Goal: Transaction & Acquisition: Purchase product/service

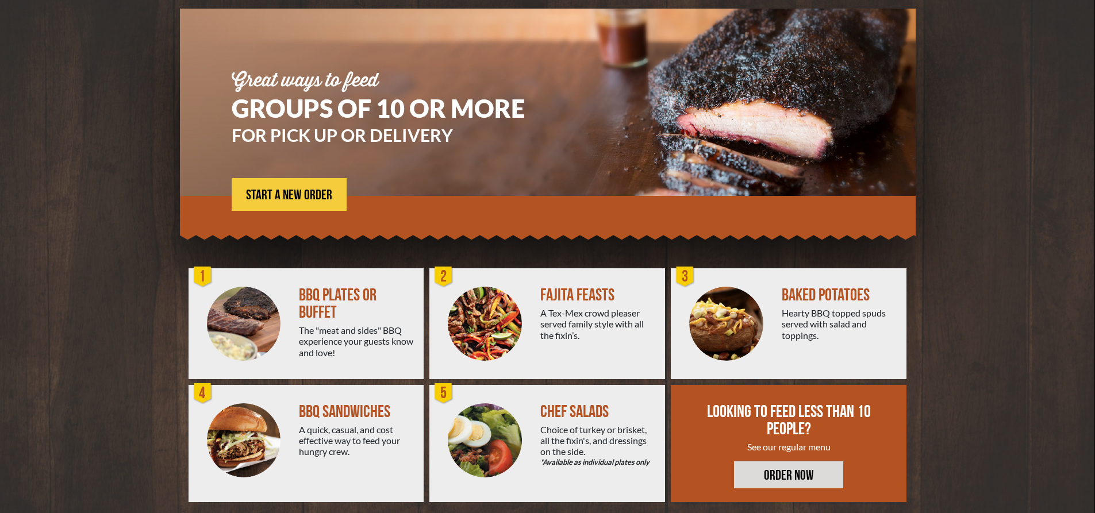
scroll to position [93, 0]
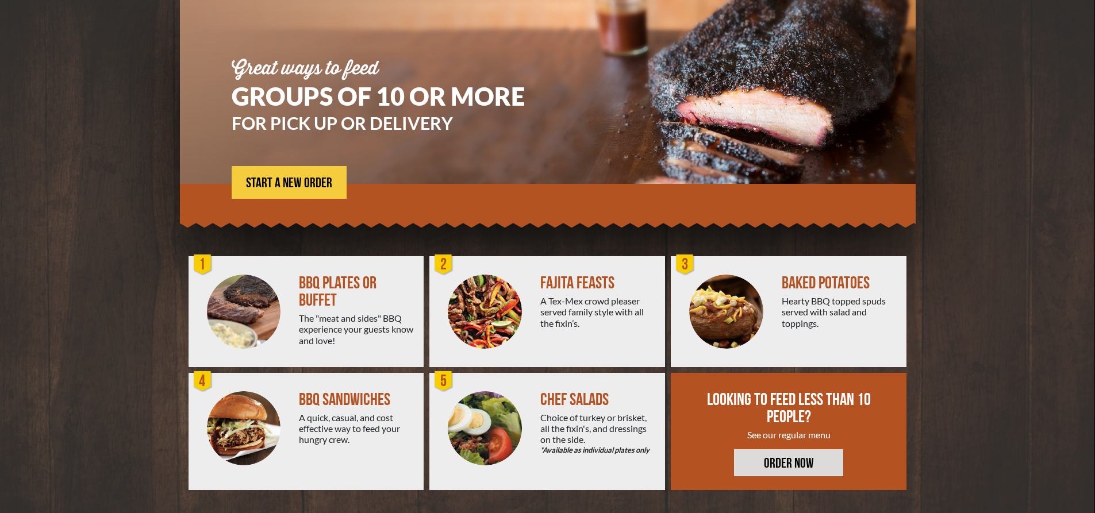
click at [255, 296] on img at bounding box center [244, 312] width 74 height 74
click at [268, 178] on span "START A NEW ORDER" at bounding box center [289, 183] width 86 height 14
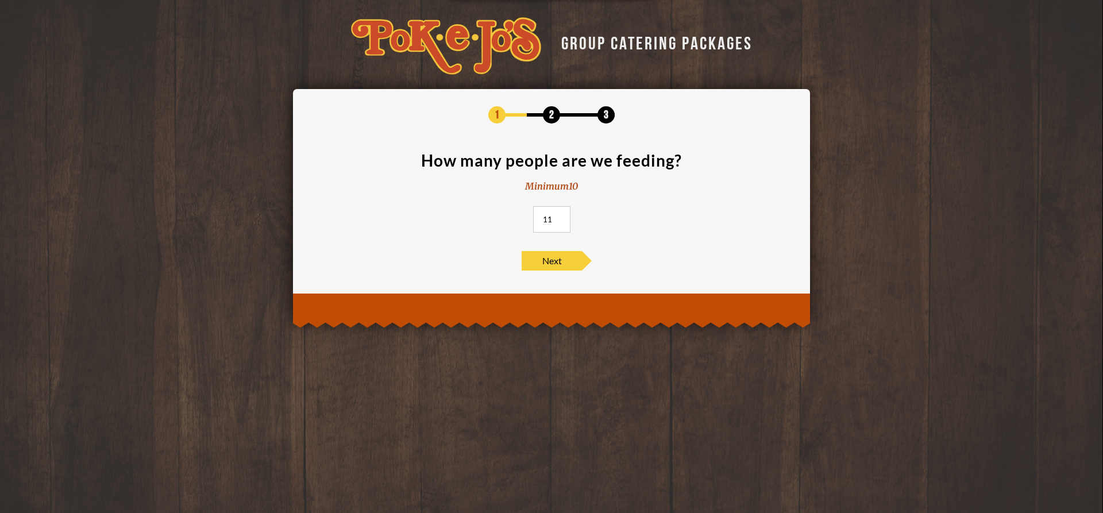
drag, startPoint x: 561, startPoint y: 215, endPoint x: 509, endPoint y: 214, distance: 52.3
click at [533, 214] on input "11" at bounding box center [551, 219] width 37 height 26
click at [557, 215] on input "12" at bounding box center [551, 219] width 37 height 26
click at [557, 215] on input "13" at bounding box center [551, 219] width 37 height 26
click at [557, 215] on input "14" at bounding box center [551, 219] width 37 height 26
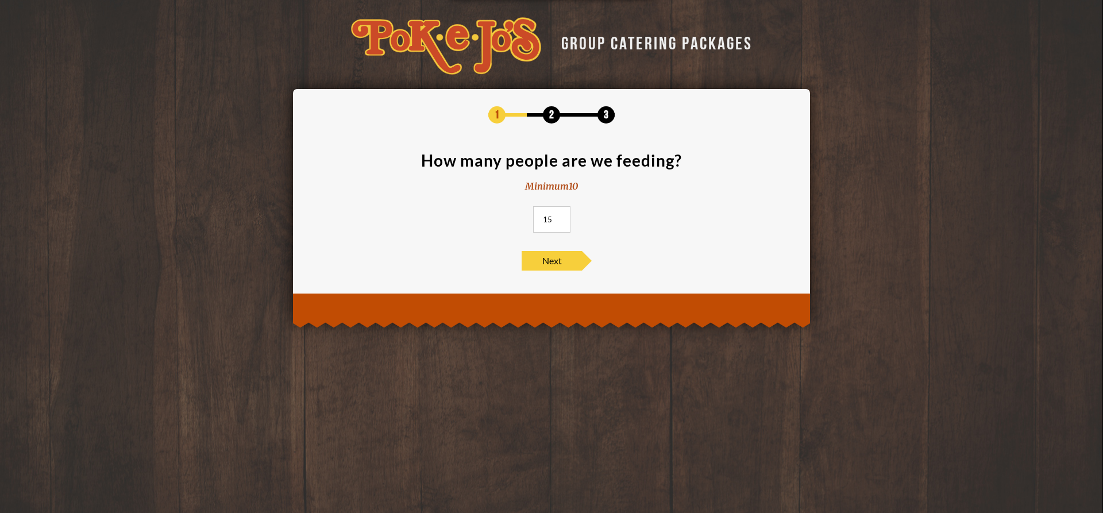
click at [557, 215] on input "15" at bounding box center [551, 219] width 37 height 26
click at [557, 215] on input "16" at bounding box center [551, 219] width 37 height 26
click at [557, 215] on input "17" at bounding box center [551, 219] width 37 height 26
click at [557, 215] on input "18" at bounding box center [551, 219] width 37 height 26
click at [557, 215] on input "19" at bounding box center [551, 219] width 37 height 26
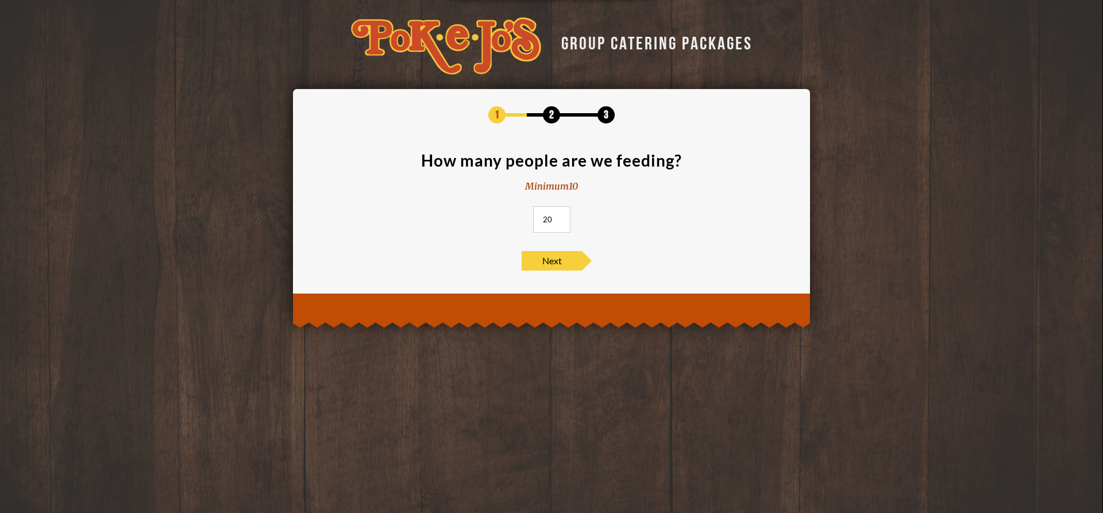
type input "20"
click at [557, 215] on input "20" at bounding box center [551, 219] width 37 height 26
click at [821, 259] on div "GROUP CATERING PACKAGES 1 2 3 How many people are we feeding? Minimum 10 20 Next" at bounding box center [551, 161] width 1103 height 322
click at [565, 258] on span "Next" at bounding box center [552, 261] width 60 height 20
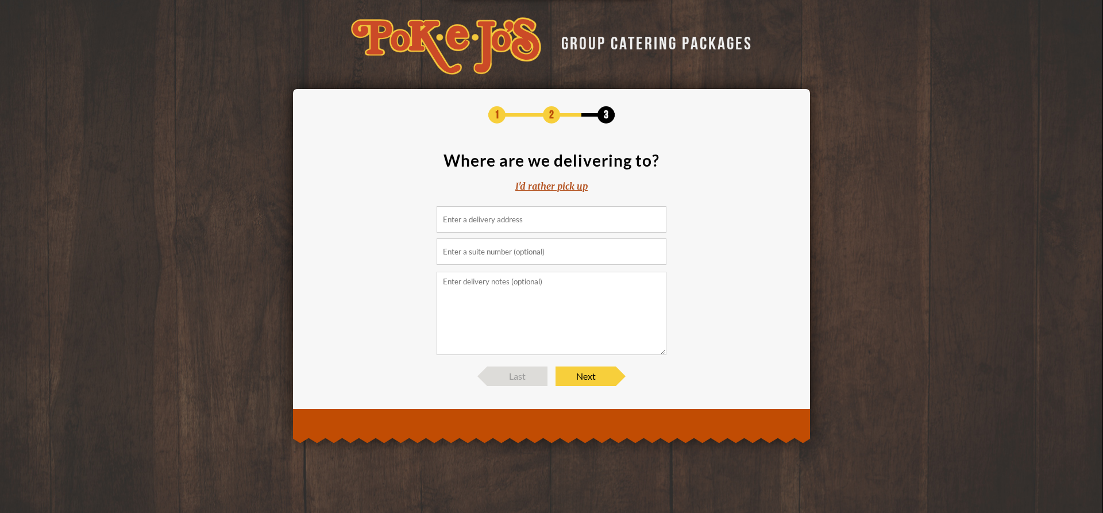
click at [563, 188] on div "I'd rather pick up" at bounding box center [551, 186] width 72 height 13
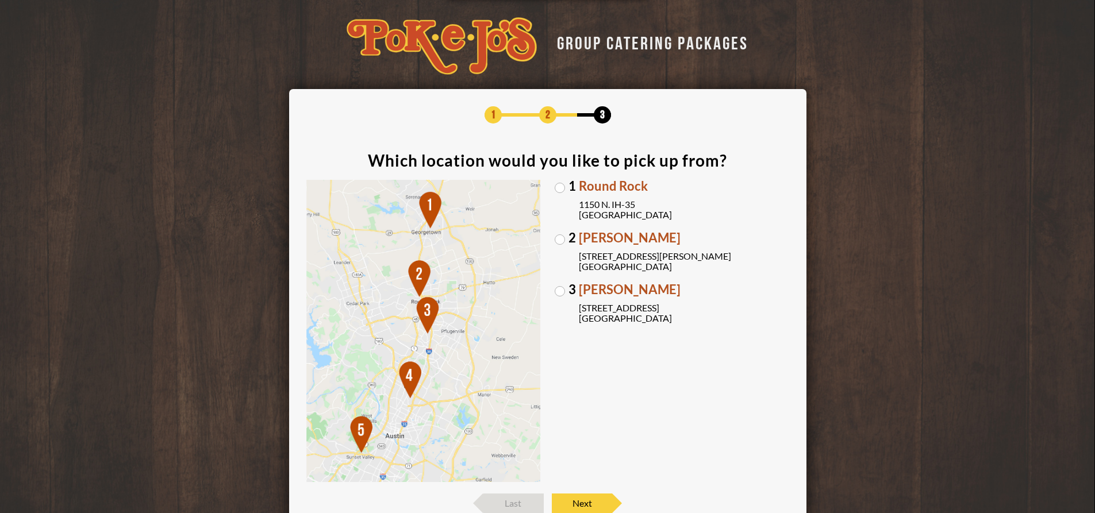
click at [557, 186] on label "1 Round Rock 1150 N. IH-35 Round Rock, TX 78761" at bounding box center [671, 200] width 234 height 40
click at [0, 0] on input "1 Round Rock 1150 N. IH-35 Round Rock, TX 78761" at bounding box center [0, 0] width 0 height 0
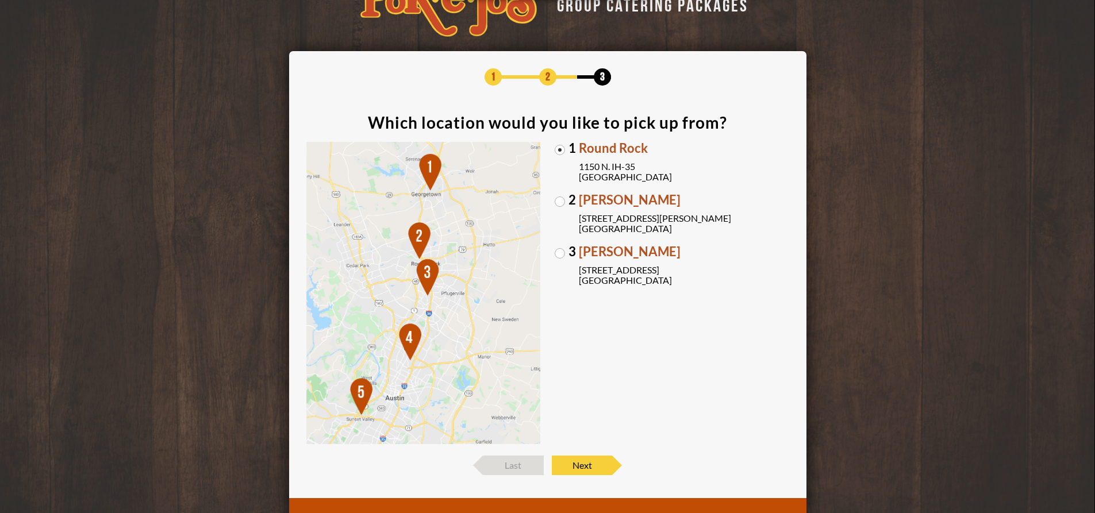
scroll to position [57, 0]
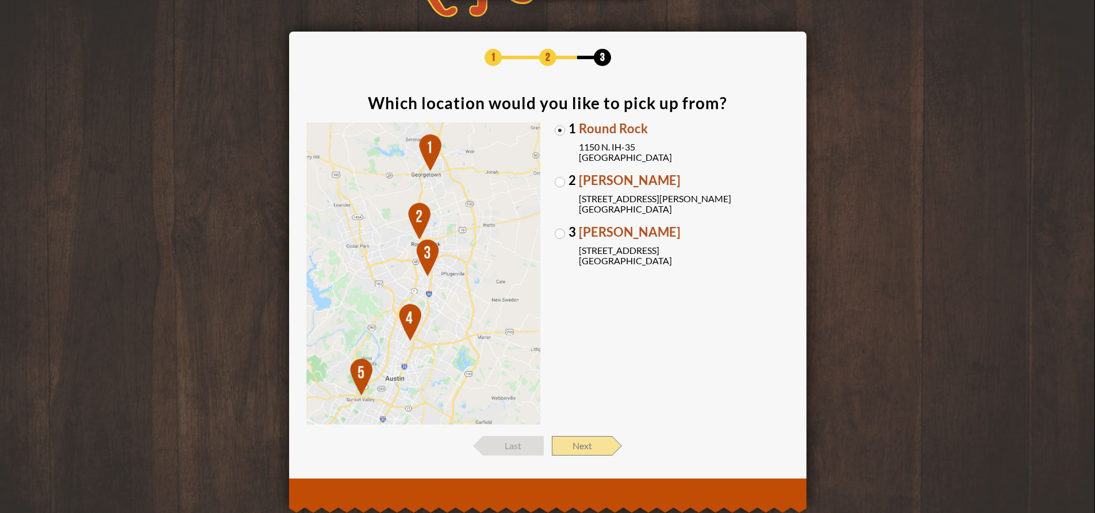
click at [584, 454] on span "Next" at bounding box center [582, 446] width 60 height 20
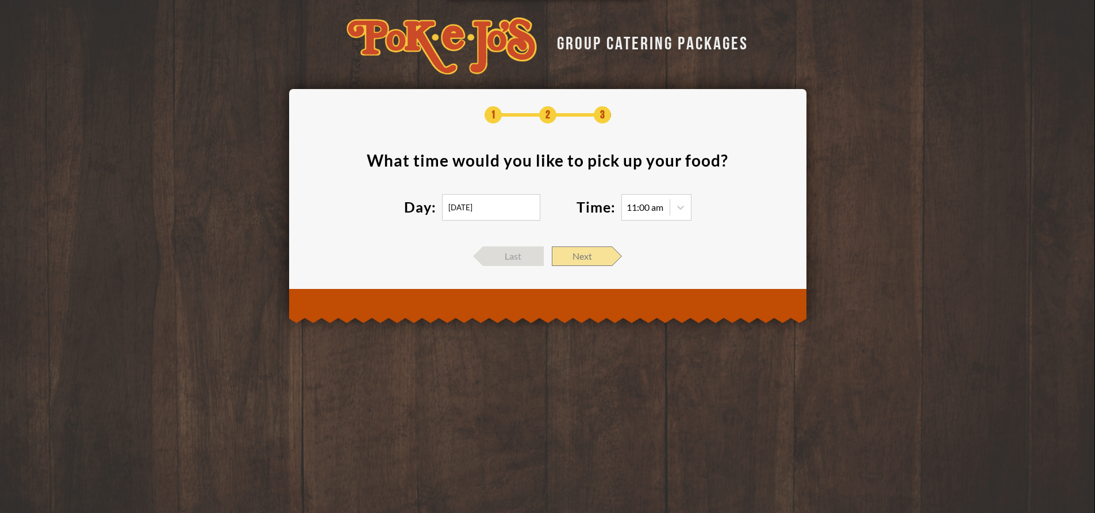
scroll to position [0, 0]
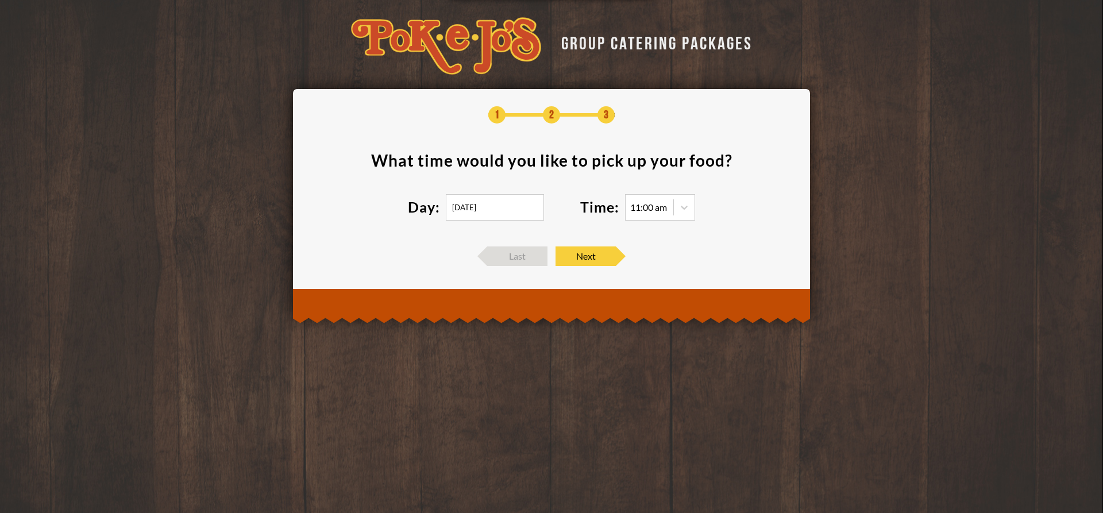
click at [525, 219] on input "09/18/2025" at bounding box center [495, 207] width 98 height 26
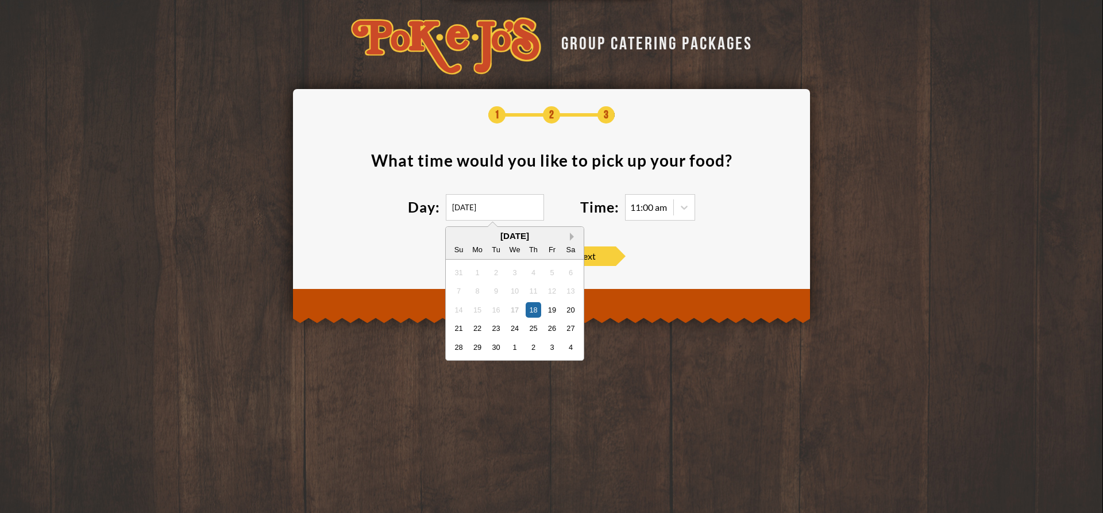
click at [573, 238] on button "Next Month" at bounding box center [574, 237] width 8 height 8
click at [573, 238] on div "October 2025" at bounding box center [515, 236] width 138 height 9
click at [549, 312] on div "17" at bounding box center [552, 310] width 16 height 16
type input "10/17/2025"
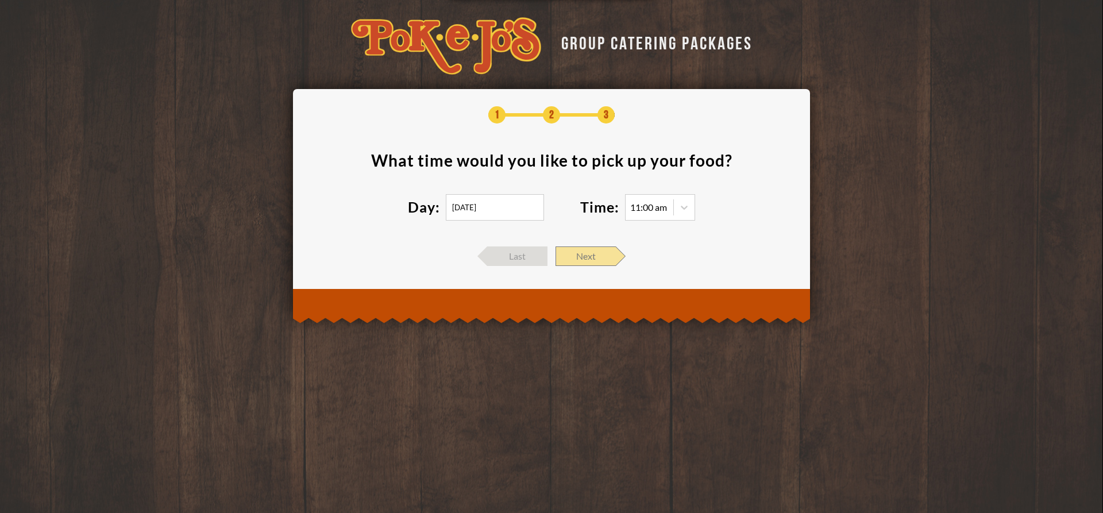
click at [599, 258] on span "Next" at bounding box center [586, 256] width 60 height 20
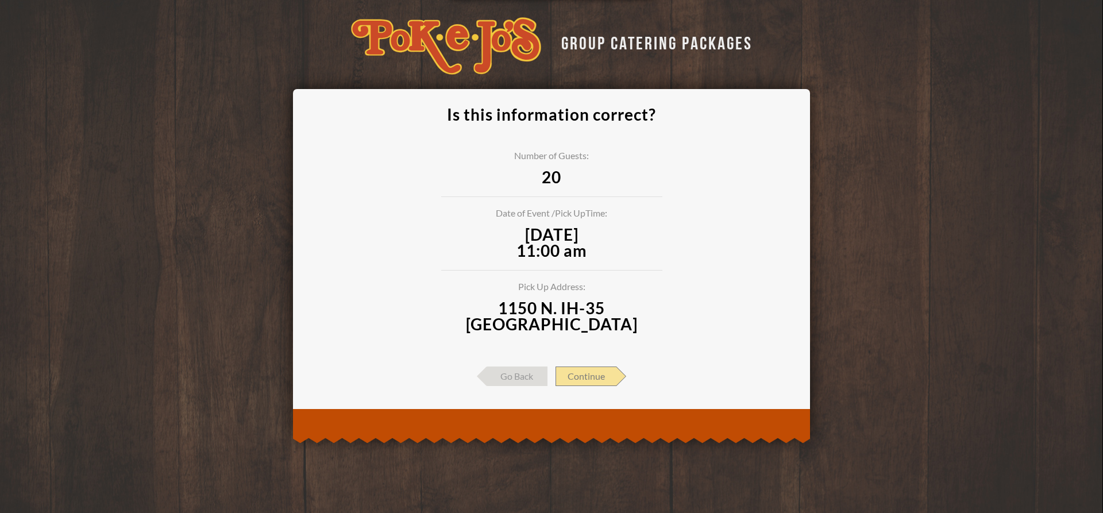
click at [615, 369] on span "Continue" at bounding box center [586, 377] width 61 height 20
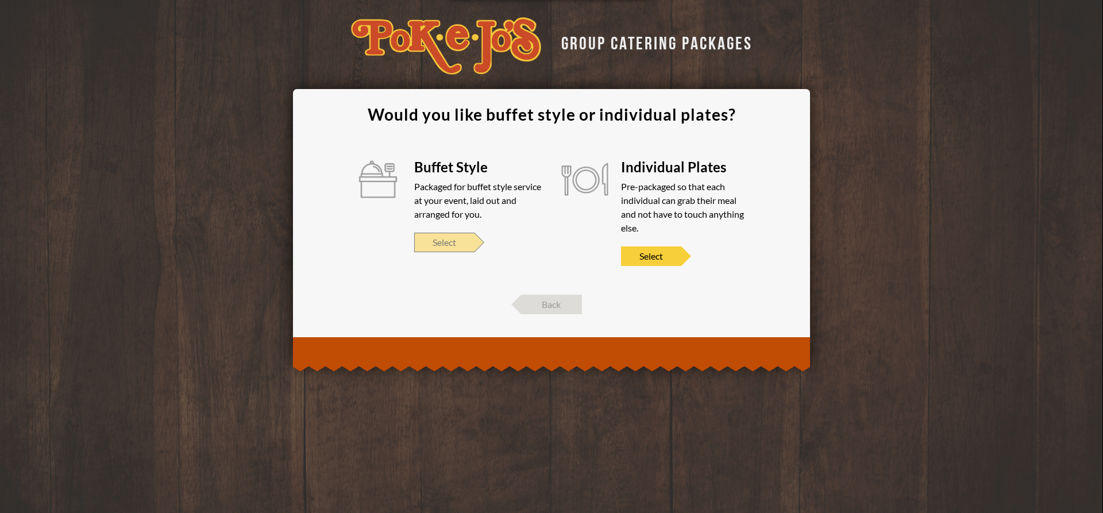
click at [450, 237] on span "Select" at bounding box center [444, 243] width 60 height 20
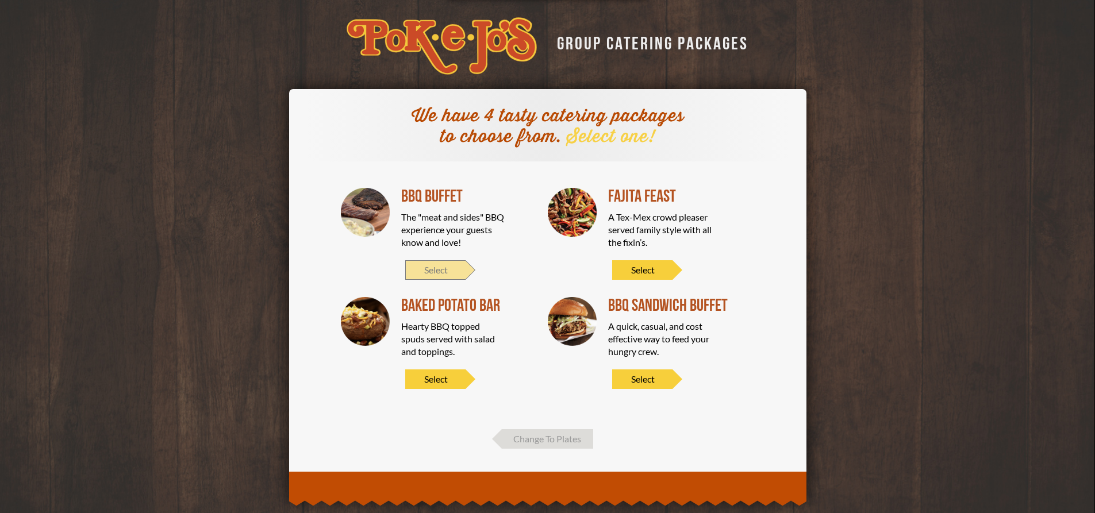
click at [460, 261] on span "Select" at bounding box center [435, 270] width 60 height 20
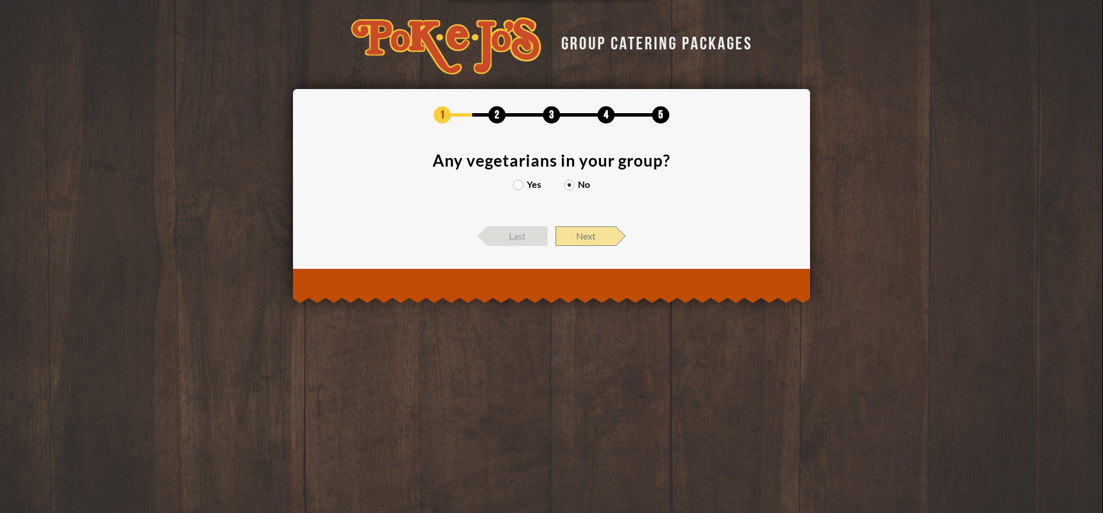
click at [594, 236] on span "Next" at bounding box center [586, 236] width 60 height 20
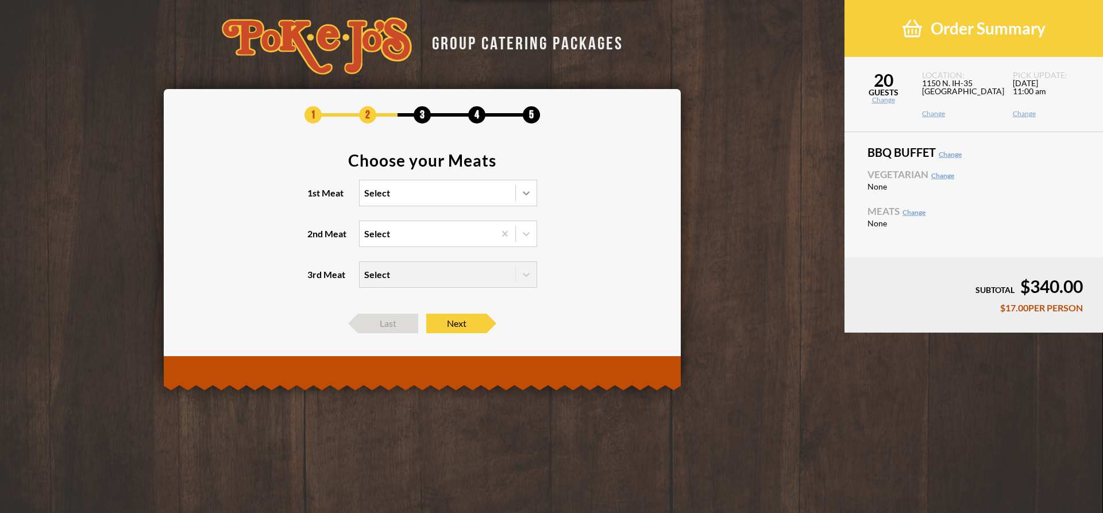
click at [525, 195] on icon at bounding box center [526, 192] width 11 height 11
click at [314, 198] on input "1st Meat Select" at bounding box center [314, 198] width 0 height 0
click at [385, 222] on div "Brisket" at bounding box center [448, 217] width 177 height 16
click at [314, 198] on input "1st Meat option Brisket focused, 1 of 6. 6 results available. Use Up and Down t…" at bounding box center [314, 198] width 0 height 0
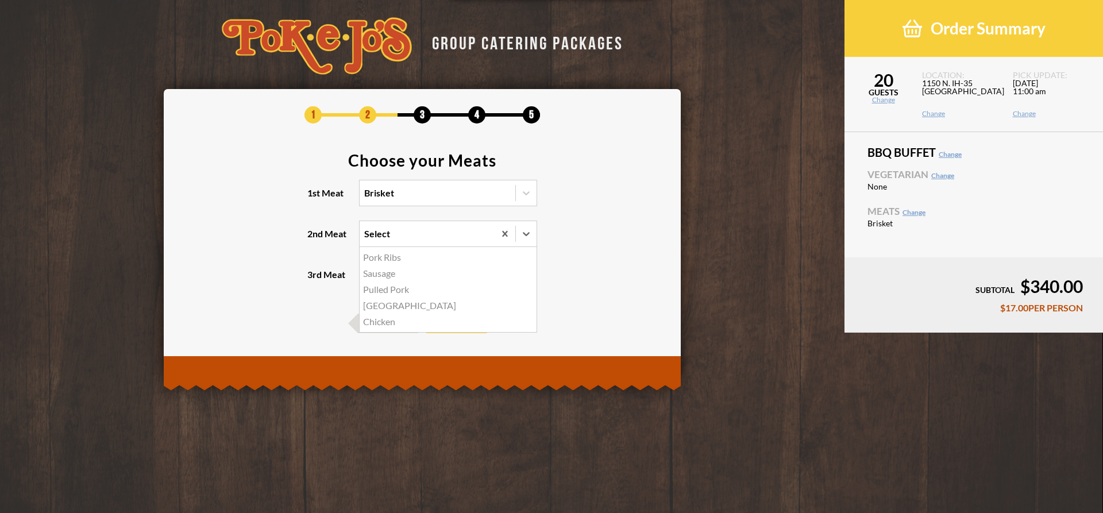
click at [402, 231] on div "Select" at bounding box center [427, 233] width 135 height 25
click at [314, 239] on input "2nd Meat option Pork Ribs focused, 1 of 5. 5 results available. Use Up and Down…" at bounding box center [314, 239] width 0 height 0
click at [400, 292] on div "Pulled Pork" at bounding box center [448, 290] width 177 height 16
click at [314, 239] on input "2nd Meat option Pulled Pork focused, 3 of 5. 5 results available. Use Up and Do…" at bounding box center [314, 239] width 0 height 0
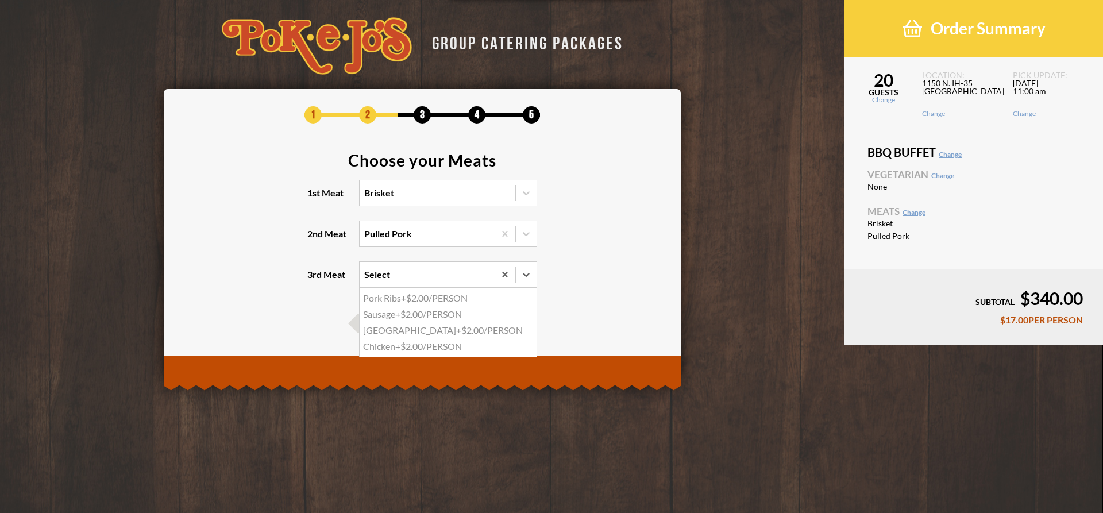
click at [421, 273] on div "Select" at bounding box center [427, 274] width 135 height 25
click at [314, 280] on input "3rd Meat option Pork Ribs focused, 1 of 4. 4 results available. Use Up and Down…" at bounding box center [314, 280] width 0 height 0
click at [646, 269] on section "Choose your Meats 1st Meat Brisket 2nd Meat Pulled Pork 3rd Meat Select" at bounding box center [422, 227] width 483 height 150
click at [464, 325] on span "Next" at bounding box center [456, 324] width 60 height 20
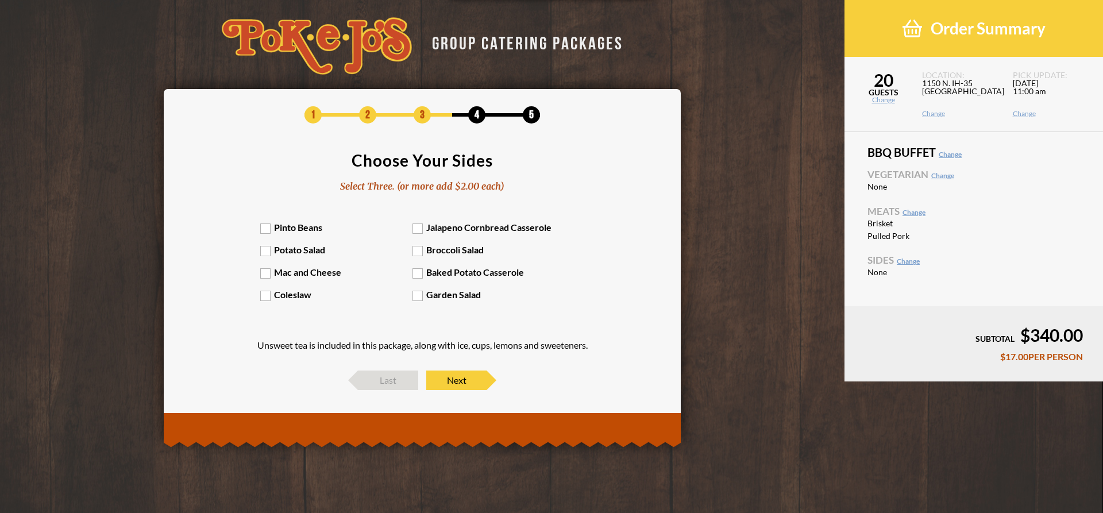
click at [267, 274] on label "Mac and Cheese" at bounding box center [336, 272] width 153 height 11
click at [0, 0] on input "Mac and Cheese" at bounding box center [0, 0] width 0 height 0
click at [419, 230] on label "Jalapeno Cornbread Casserole" at bounding box center [489, 227] width 153 height 11
click at [0, 0] on input "Jalapeno Cornbread Casserole" at bounding box center [0, 0] width 0 height 0
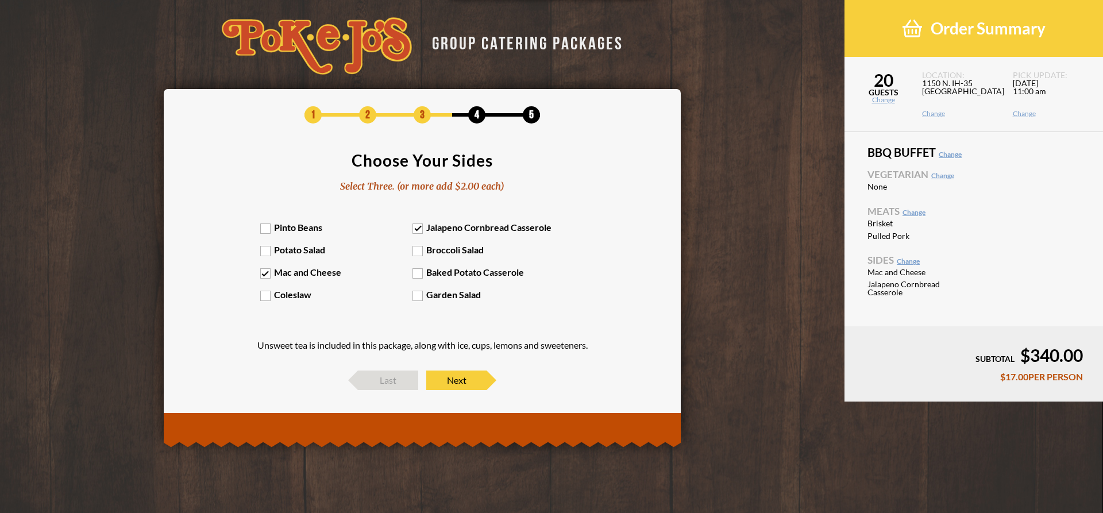
click at [270, 295] on label "Coleslaw" at bounding box center [336, 294] width 153 height 11
click at [0, 0] on input "Coleslaw" at bounding box center [0, 0] width 0 height 0
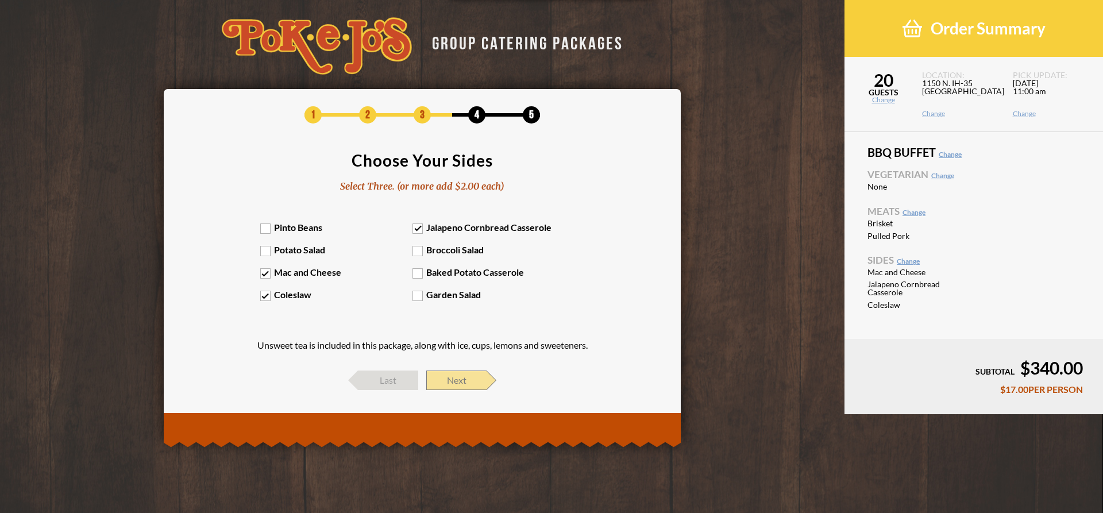
click at [457, 375] on span "Next" at bounding box center [456, 381] width 60 height 20
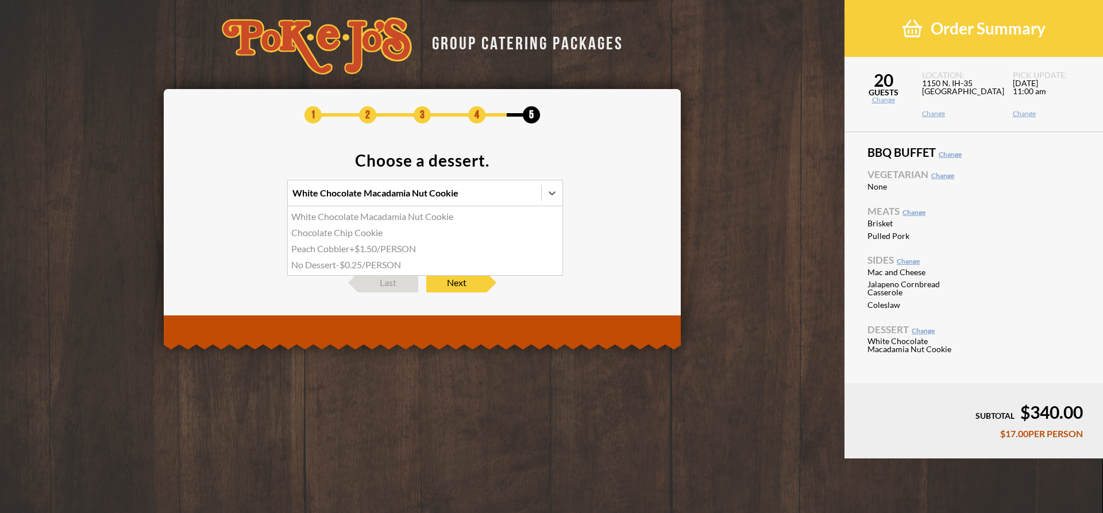
click at [556, 203] on div at bounding box center [551, 192] width 21 height 25
click at [242, 198] on input "option White Chocolate Macadamia Nut Cookie focused, 1 of 4. 4 results availabl…" at bounding box center [242, 198] width 0 height 0
click at [359, 234] on div "Chocolate Chip Cookie" at bounding box center [425, 233] width 275 height 16
click at [242, 198] on input "option Chocolate Chip Cookie focused, 2 of 4. 4 results available. Use Up and D…" at bounding box center [242, 198] width 0 height 0
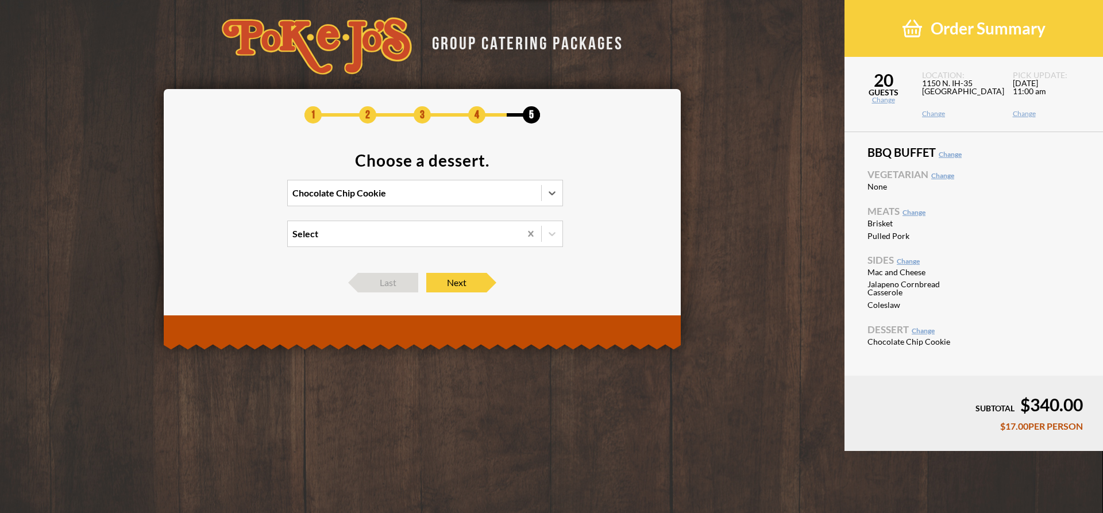
click at [534, 232] on icon at bounding box center [530, 233] width 11 height 11
click at [242, 239] on input "Select" at bounding box center [242, 239] width 0 height 0
click at [547, 239] on icon at bounding box center [551, 233] width 11 height 11
click at [242, 239] on input "option White Chocolate Macadamia Nut Cookie focused, 1 of 2. 2 results availabl…" at bounding box center [242, 239] width 0 height 0
click at [590, 239] on section "Choose a dessert. Chocolate Chip Cookie Select" at bounding box center [422, 206] width 483 height 109
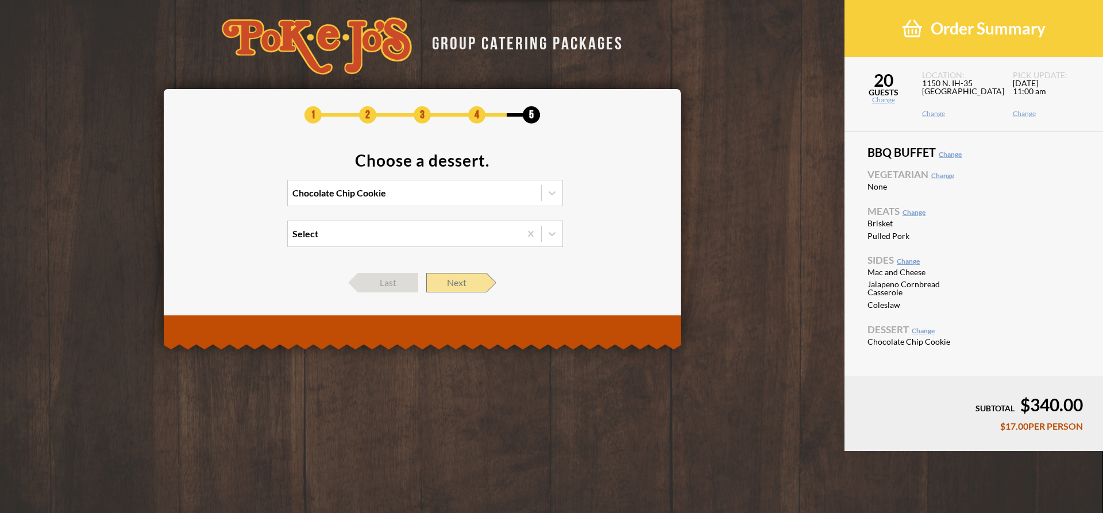
click at [465, 275] on span "Next" at bounding box center [456, 283] width 60 height 20
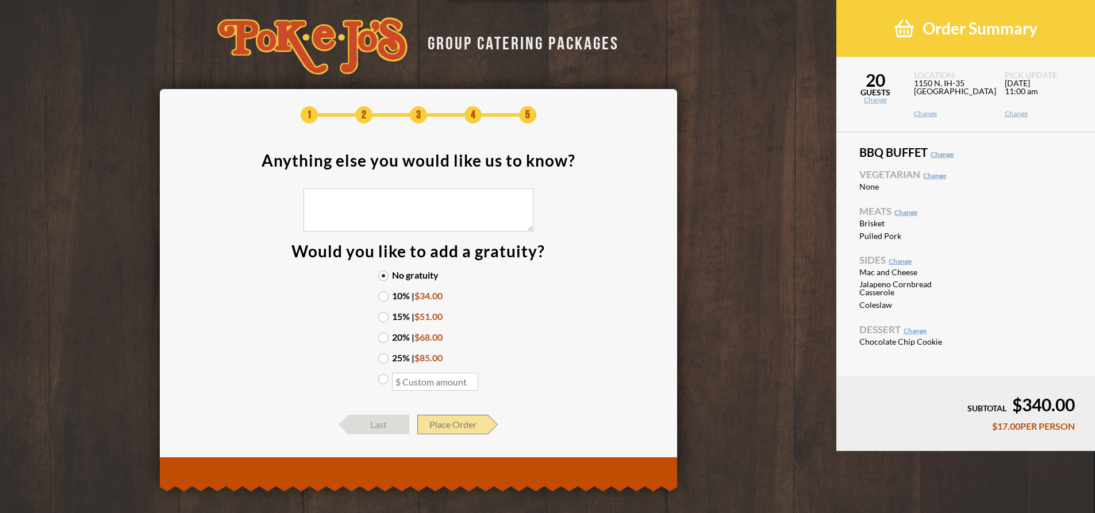
click at [483, 419] on span "Place Order" at bounding box center [452, 425] width 71 height 20
click at [382, 422] on span "Last" at bounding box center [379, 425] width 60 height 20
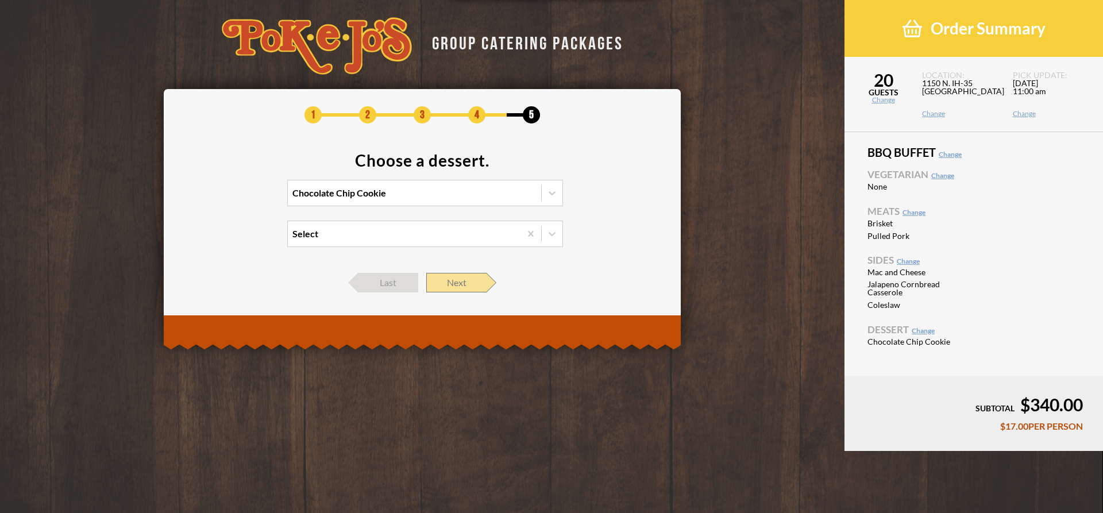
click at [442, 276] on span "Next" at bounding box center [456, 283] width 60 height 20
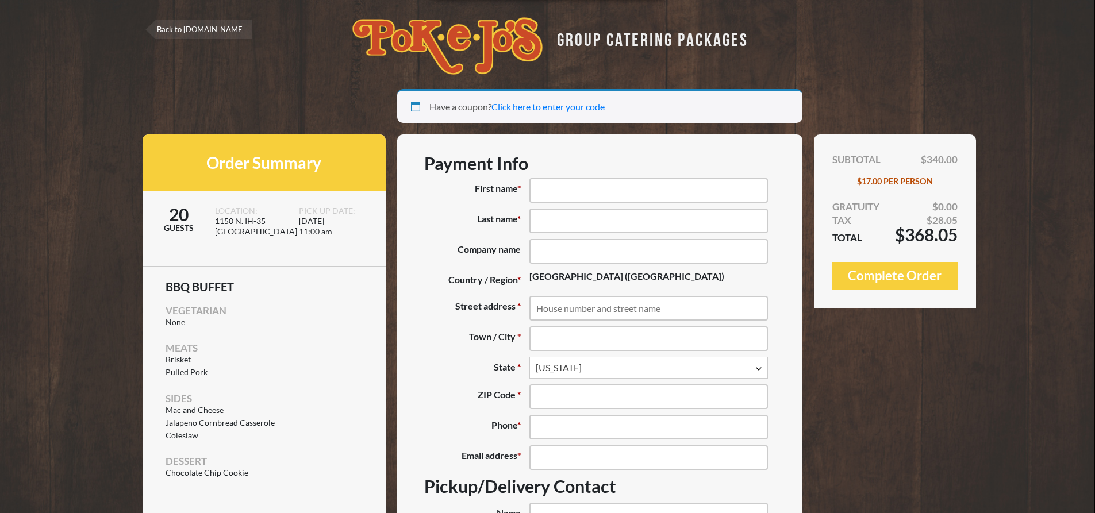
select select "[GEOGRAPHIC_DATA]"
click at [214, 37] on link "Back to [DOMAIN_NAME]" at bounding box center [198, 29] width 106 height 19
select select "[GEOGRAPHIC_DATA]"
